Goal: Task Accomplishment & Management: Use online tool/utility

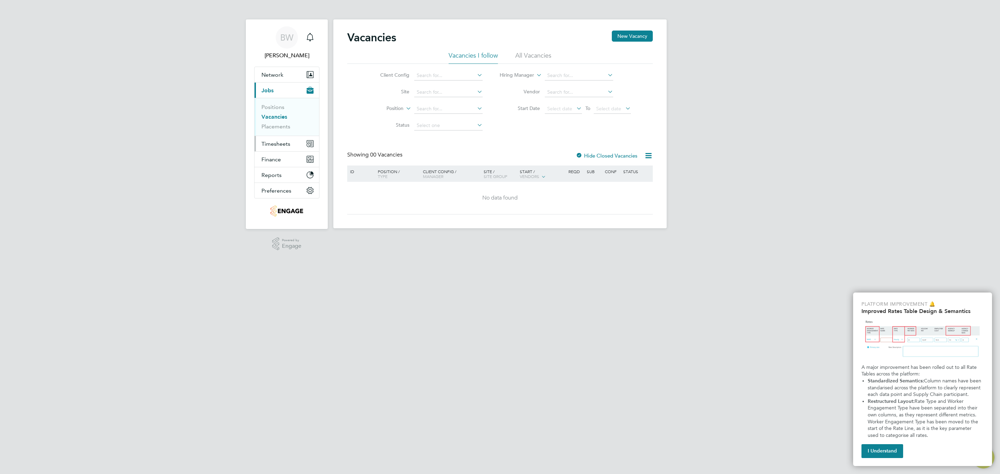
click at [281, 145] on span "Timesheets" at bounding box center [275, 144] width 29 height 7
click at [282, 121] on link "Timesheets" at bounding box center [275, 122] width 29 height 7
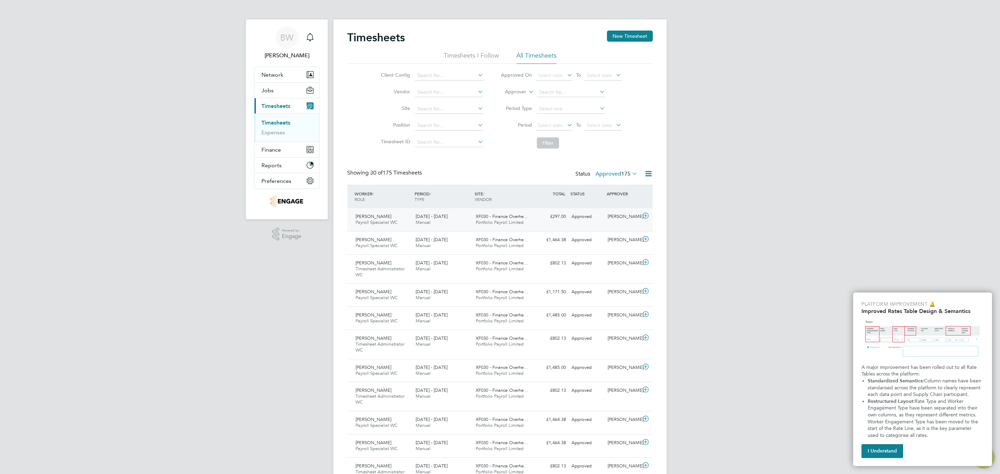
click at [648, 215] on icon at bounding box center [645, 216] width 9 height 6
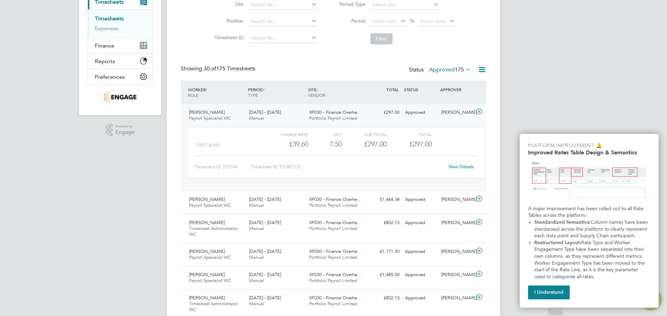
click at [457, 166] on link "View Details" at bounding box center [460, 167] width 25 height 6
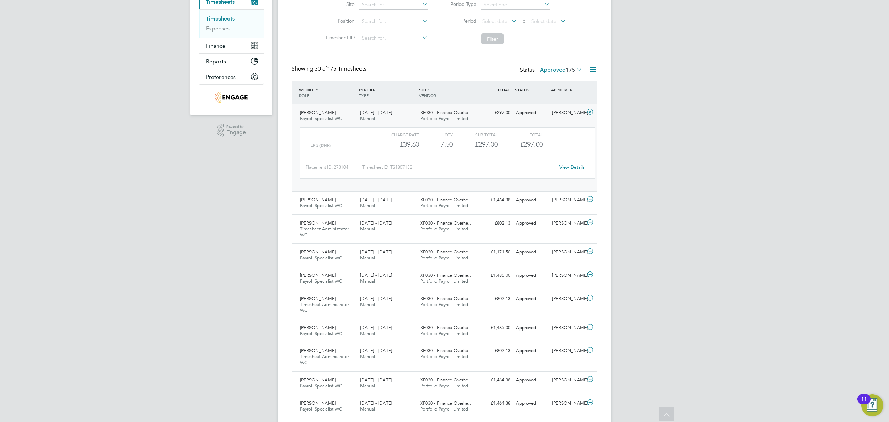
scroll to position [17, 60]
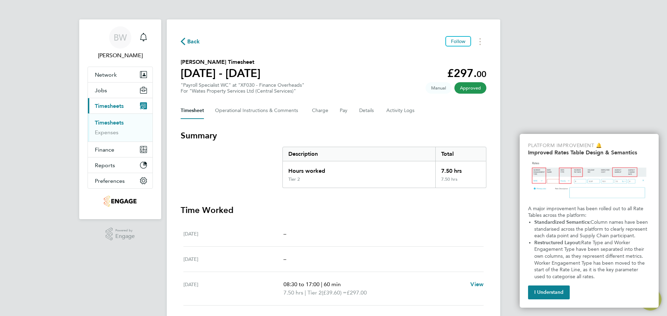
drag, startPoint x: 325, startPoint y: 195, endPoint x: 454, endPoint y: 168, distance: 131.6
click at [324, 195] on section "Summary Description Total Hours worked 7.50 hrs Tier 2 7.50 hrs Time Worked Sat…" at bounding box center [334, 285] width 306 height 310
click at [559, 291] on button "I Understand" at bounding box center [549, 293] width 42 height 14
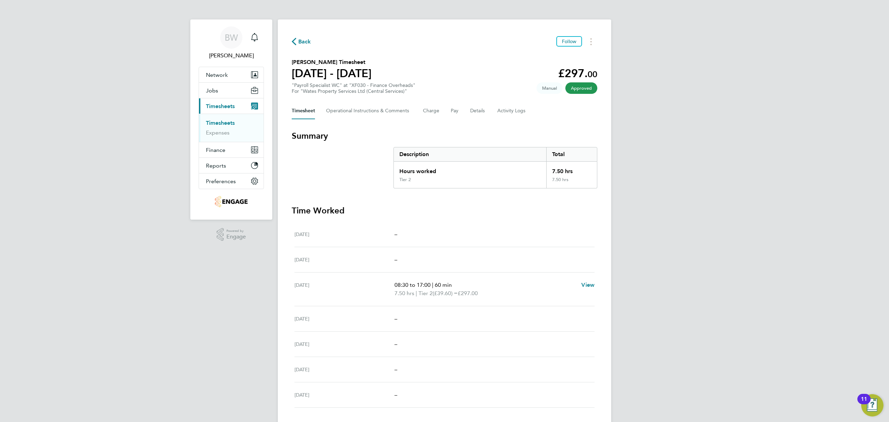
click at [295, 40] on icon "button" at bounding box center [294, 41] width 5 height 7
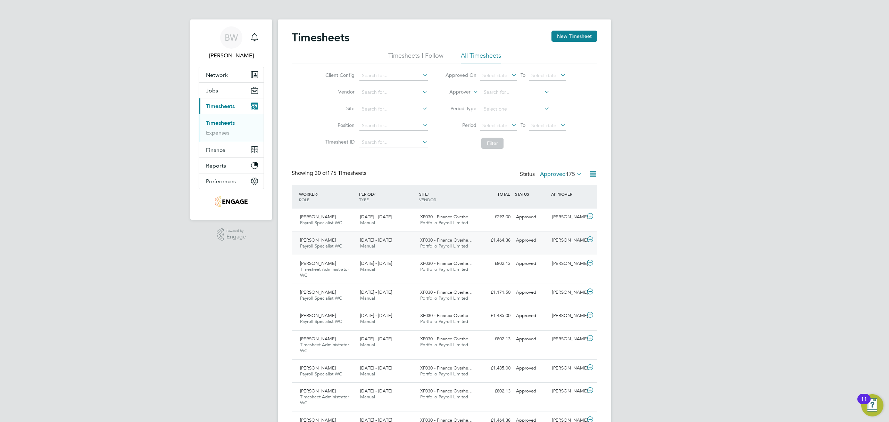
click at [594, 240] on icon at bounding box center [590, 239] width 9 height 6
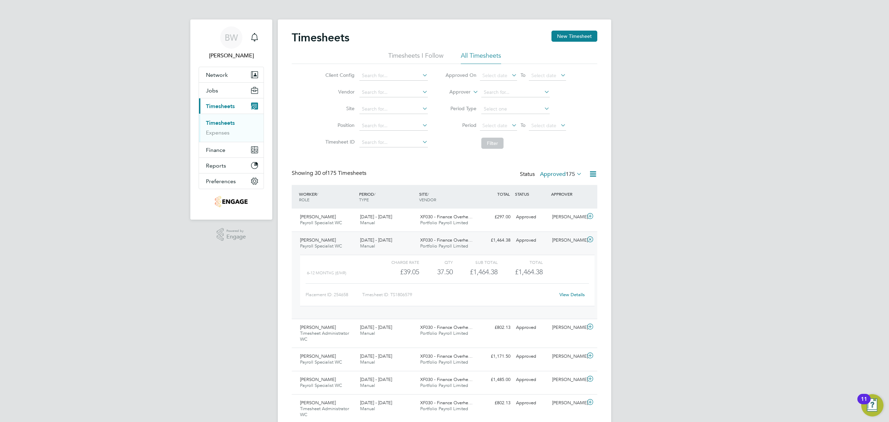
click at [566, 293] on link "View Details" at bounding box center [571, 294] width 25 height 6
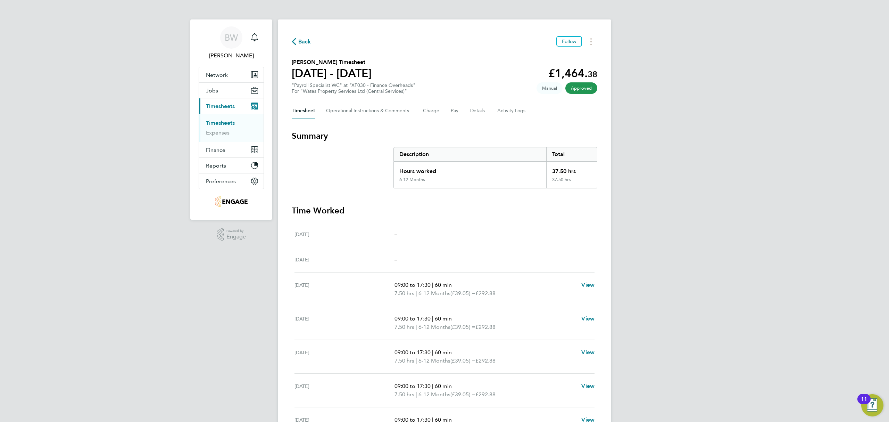
click at [300, 38] on span "Back" at bounding box center [304, 42] width 13 height 8
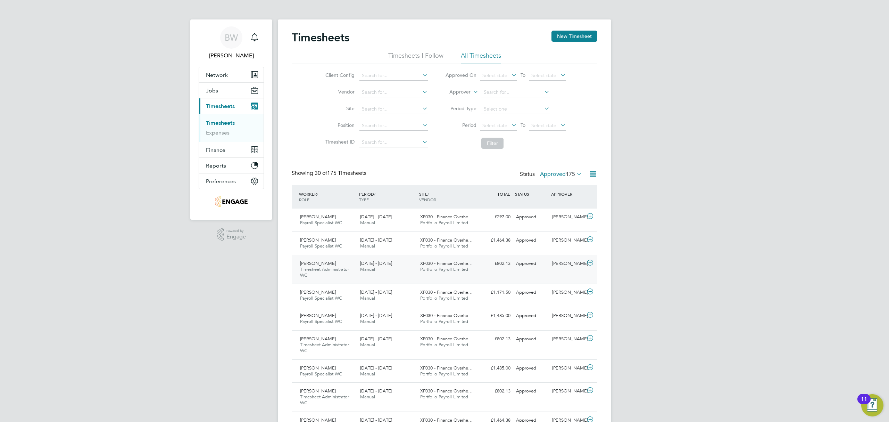
click at [593, 264] on icon at bounding box center [590, 263] width 9 height 6
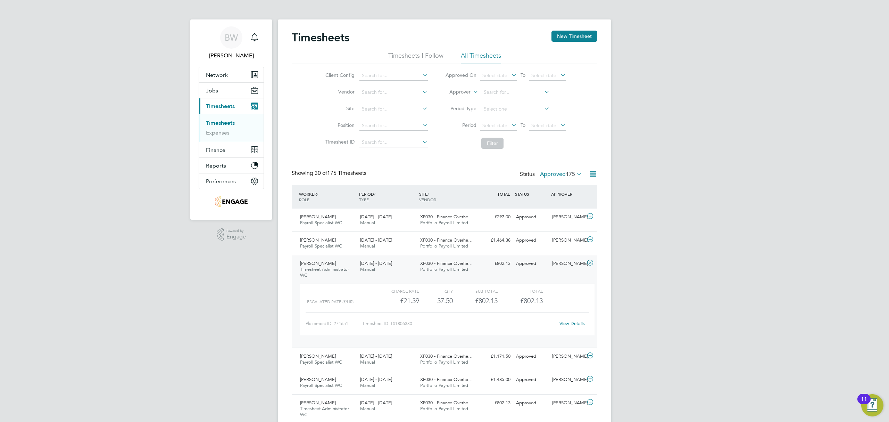
click at [570, 323] on link "View Details" at bounding box center [571, 323] width 25 height 6
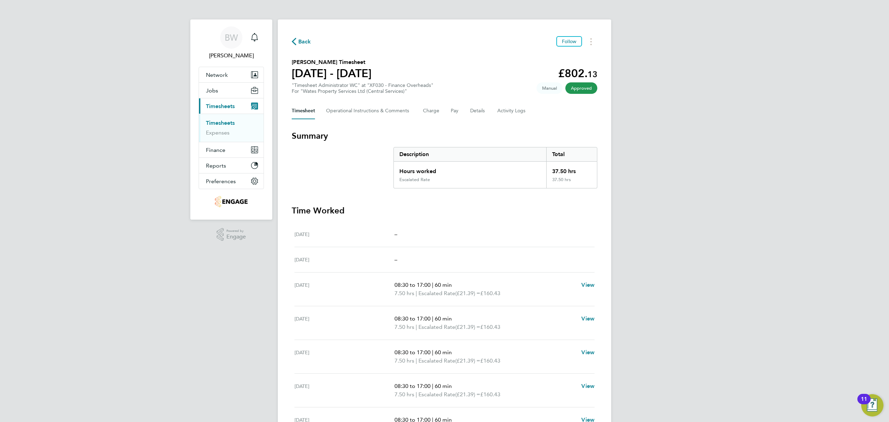
scroll to position [46, 0]
